Goal: Information Seeking & Learning: Learn about a topic

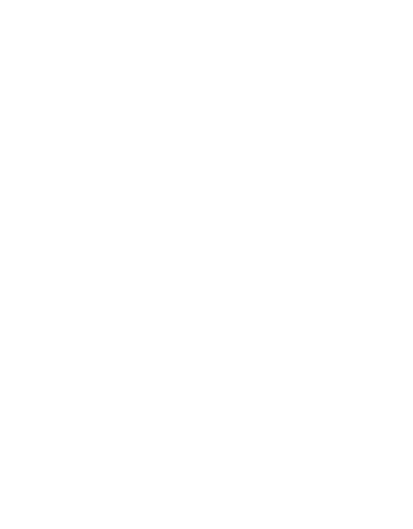
click at [398, 15] on div "Product works with SharePoint Microsoft Teams SAP Explore Templates Elements In…" at bounding box center [206, 16] width 413 height 33
